Goal: Find specific page/section: Find specific page/section

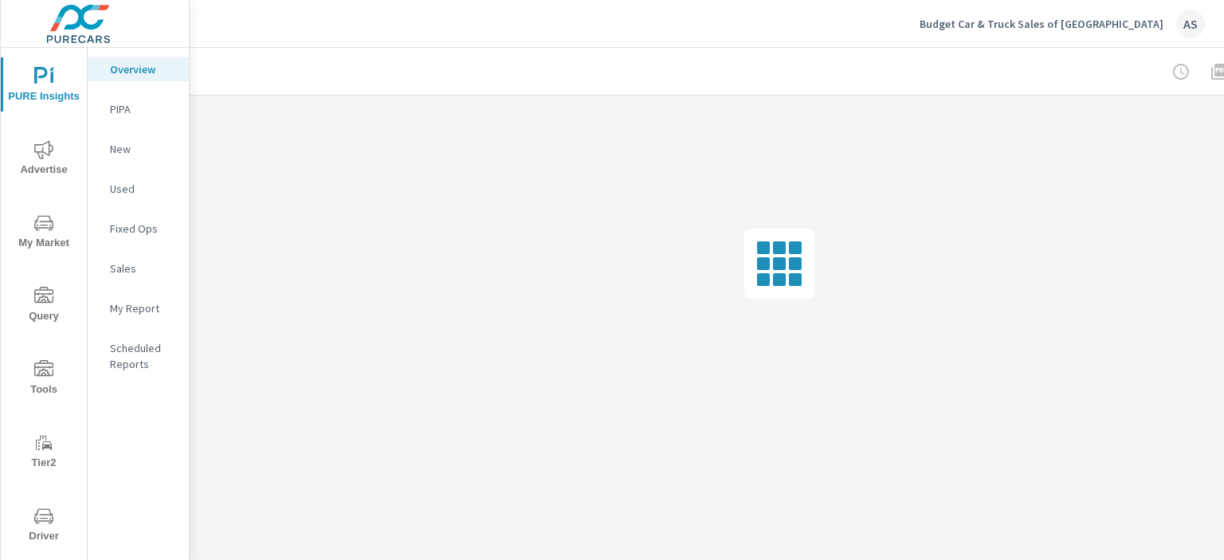
click at [42, 510] on icon "nav menu" at bounding box center [43, 516] width 19 height 19
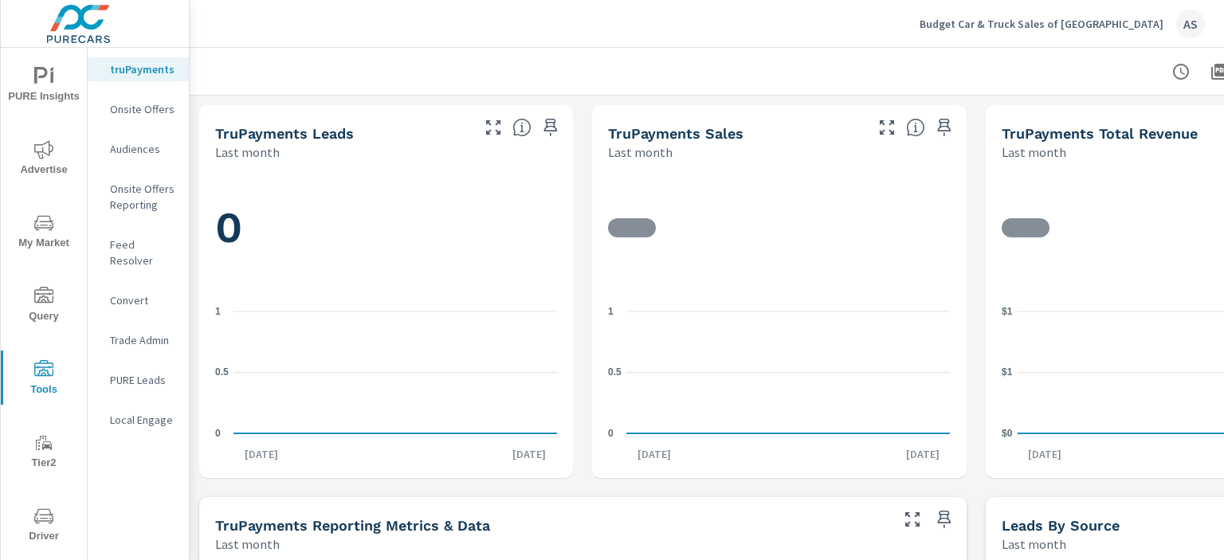
click at [140, 252] on p "Feed Resolver" at bounding box center [143, 253] width 66 height 32
